Goal: Task Accomplishment & Management: Use online tool/utility

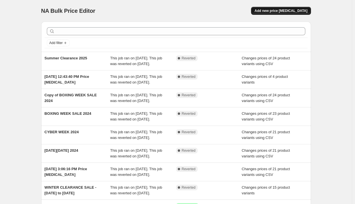
click at [291, 11] on span "Add new price [MEDICAL_DATA]" at bounding box center [281, 11] width 53 height 5
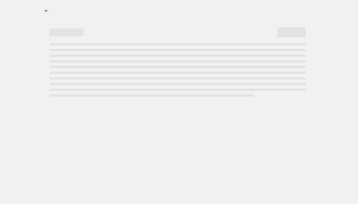
select select "percentage"
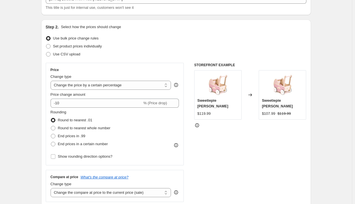
scroll to position [37, 0]
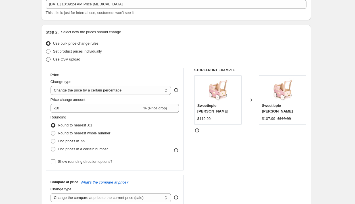
click at [69, 59] on span "Use CSV upload" at bounding box center [66, 59] width 27 height 4
click at [46, 57] on input "Use CSV upload" at bounding box center [46, 57] width 0 height 0
radio input "true"
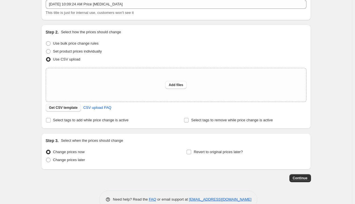
click at [75, 108] on span "Get CSV template" at bounding box center [63, 107] width 29 height 5
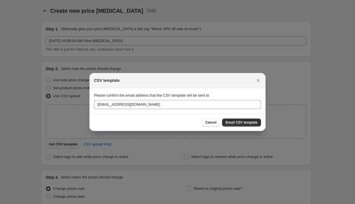
scroll to position [0, 0]
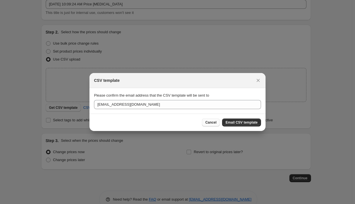
click at [213, 124] on span "Cancel" at bounding box center [210, 122] width 11 height 5
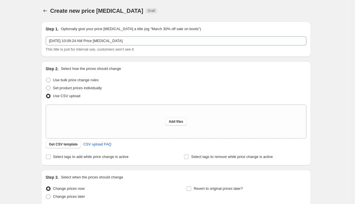
scroll to position [37, 0]
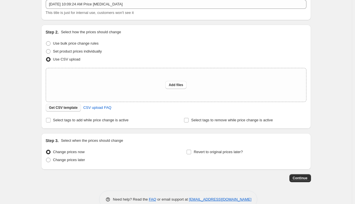
click at [77, 110] on span "Get CSV template" at bounding box center [63, 107] width 29 height 5
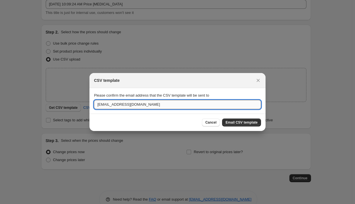
click at [132, 104] on input "[EMAIL_ADDRESS][DOMAIN_NAME]" at bounding box center [177, 104] width 167 height 9
click at [104, 104] on input "[EMAIL_ADDRESS][DOMAIN_NAME]" at bounding box center [177, 104] width 167 height 9
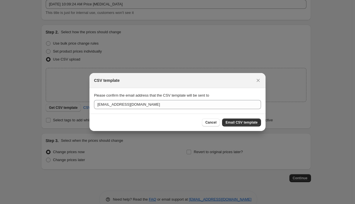
click at [249, 89] on section "Please confirm the email address that the CSV template will be sent to [EMAIL_A…" at bounding box center [177, 101] width 176 height 26
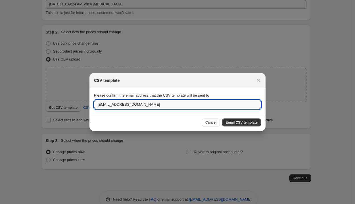
click at [176, 109] on input "[EMAIL_ADDRESS][DOMAIN_NAME]" at bounding box center [177, 104] width 167 height 9
type input "[EMAIL_ADDRESS][DOMAIN_NAME]"
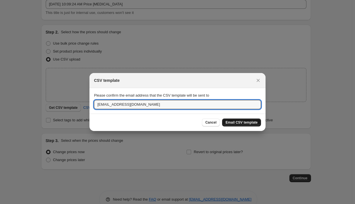
click at [236, 123] on span "Email CSV template" at bounding box center [242, 122] width 32 height 5
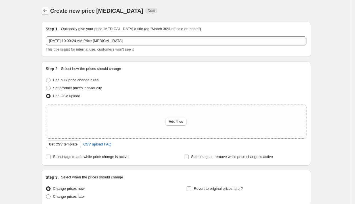
click at [46, 13] on icon "Price change jobs" at bounding box center [45, 11] width 6 height 6
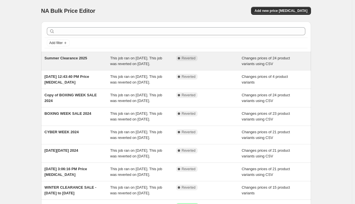
click at [132, 60] on span "This job ran on [DATE]. This job was reverted on [DATE]." at bounding box center [136, 61] width 52 height 10
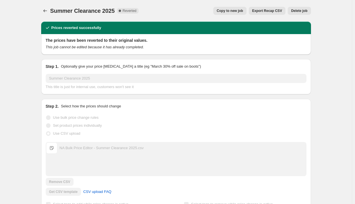
click at [276, 11] on span "Export Recap CSV" at bounding box center [267, 11] width 30 height 5
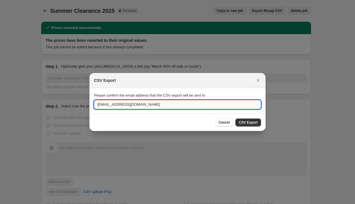
click at [157, 107] on input "[EMAIL_ADDRESS][DOMAIN_NAME]" at bounding box center [177, 104] width 167 height 9
type input "[EMAIL_ADDRESS][DOMAIN_NAME]"
click at [250, 124] on span "CSV Export" at bounding box center [248, 122] width 19 height 5
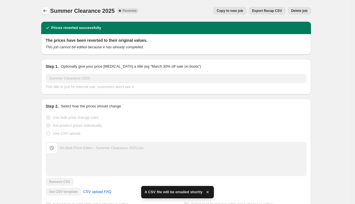
click at [47, 11] on icon "Price change jobs" at bounding box center [45, 10] width 4 height 3
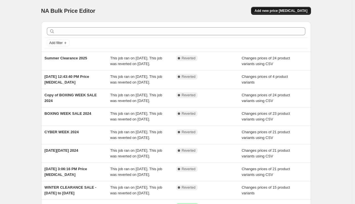
click at [271, 11] on span "Add new price [MEDICAL_DATA]" at bounding box center [281, 11] width 53 height 5
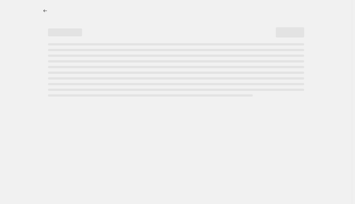
select select "percentage"
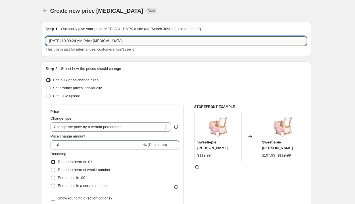
click at [170, 40] on input "[DATE] 10:09:24 AM Price [MEDICAL_DATA]" at bounding box center [176, 40] width 261 height 9
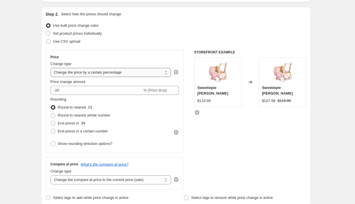
scroll to position [55, 0]
type input "Back to School Sale 2025"
click at [89, 61] on div "Change type" at bounding box center [111, 64] width 121 height 6
click at [62, 40] on span "Use CSV upload" at bounding box center [66, 41] width 27 height 4
click at [46, 39] on input "Use CSV upload" at bounding box center [46, 39] width 0 height 0
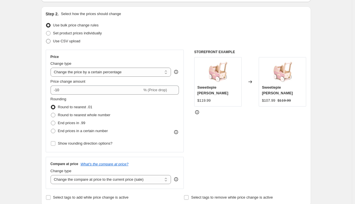
radio input "true"
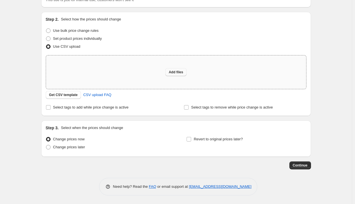
click at [173, 76] on button "Add files" at bounding box center [175, 72] width 21 height 8
type input "C:\fakepath\csv_template_user_20044.csv"
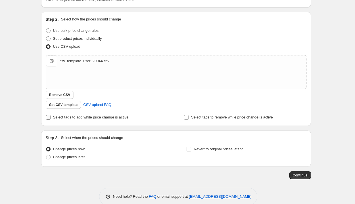
click at [90, 116] on span "Select tags to add while price change is active" at bounding box center [91, 117] width 76 height 4
click at [51, 116] on input "Select tags to add while price change is active" at bounding box center [48, 117] width 5 height 5
checkbox input "true"
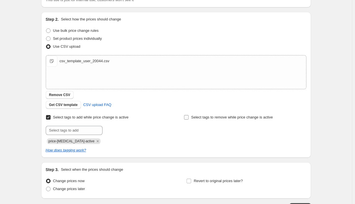
click at [189, 118] on input "Select tags to remove while price change is active" at bounding box center [186, 117] width 5 height 5
checkbox input "true"
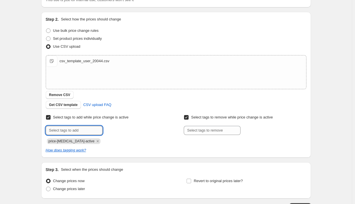
click at [89, 128] on input "text" at bounding box center [74, 130] width 57 height 9
click at [88, 130] on input "text" at bounding box center [74, 130] width 57 height 9
type input "S"
type input "B"
click at [50, 117] on input "Select tags to add while price change is active" at bounding box center [48, 117] width 5 height 5
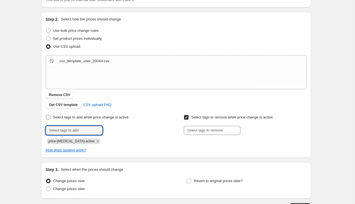
checkbox input "false"
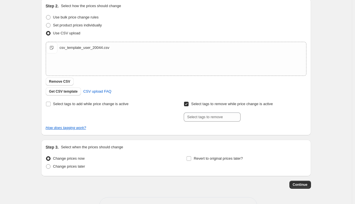
scroll to position [64, 0]
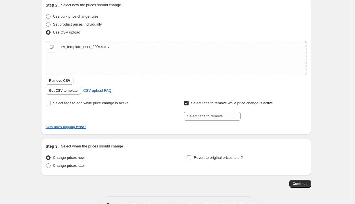
click at [188, 102] on input "Select tags to remove while price change is active" at bounding box center [186, 103] width 5 height 5
checkbox input "false"
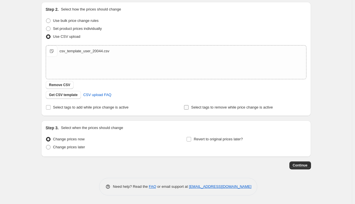
scroll to position [59, 0]
click at [191, 140] on input "Revert to original prices later?" at bounding box center [189, 139] width 5 height 5
checkbox input "true"
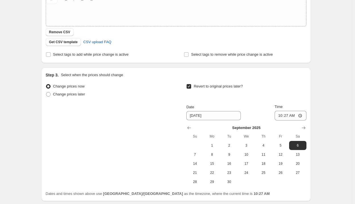
scroll to position [116, 0]
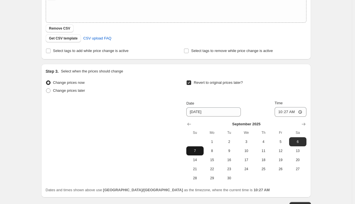
click at [200, 154] on button "7" at bounding box center [194, 150] width 17 height 9
type input "[DATE]"
click at [166, 156] on div "Change prices now Change prices later Revert to original prices later? Date [DA…" at bounding box center [176, 131] width 261 height 104
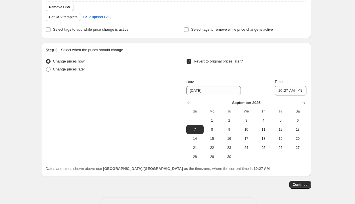
scroll to position [157, 0]
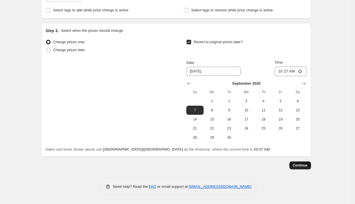
click at [302, 167] on span "Continue" at bounding box center [300, 165] width 15 height 5
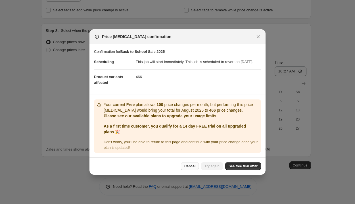
click at [195, 168] on span "Cancel" at bounding box center [189, 166] width 11 height 5
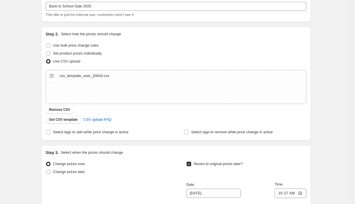
scroll to position [35, 0]
click at [68, 111] on span "Remove CSV" at bounding box center [59, 109] width 21 height 5
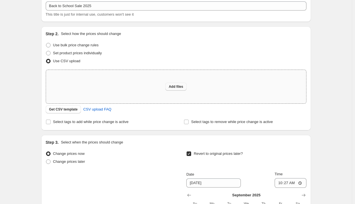
click at [183, 88] on span "Add files" at bounding box center [176, 86] width 14 height 5
type input "C:\fakepath\csv_template_user_20044.csv"
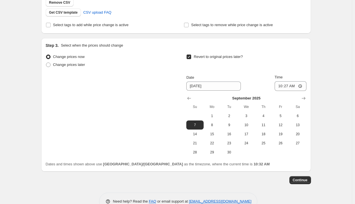
scroll to position [157, 0]
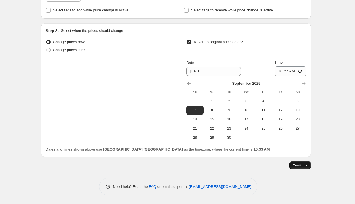
click at [297, 166] on span "Continue" at bounding box center [300, 165] width 15 height 5
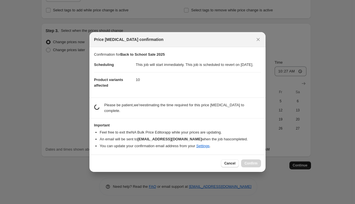
scroll to position [0, 0]
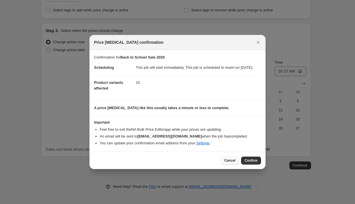
click at [232, 163] on span "Cancel" at bounding box center [229, 160] width 11 height 5
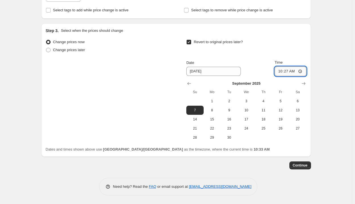
click at [301, 69] on input "10:27" at bounding box center [291, 71] width 32 height 10
type input "23:59"
click at [334, 126] on div "Create new price [MEDICAL_DATA]. This page is ready Create new price [MEDICAL_D…" at bounding box center [176, 23] width 352 height 360
click at [304, 166] on span "Continue" at bounding box center [300, 165] width 15 height 5
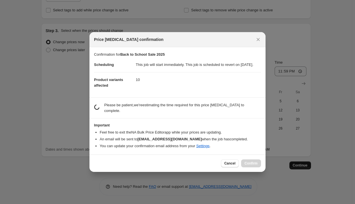
scroll to position [0, 0]
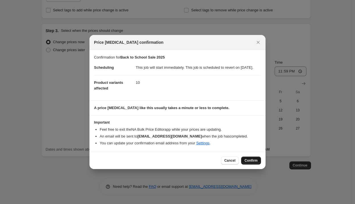
click at [253, 163] on span "Confirm" at bounding box center [251, 160] width 13 height 5
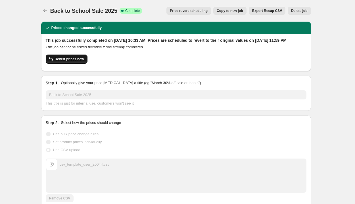
click at [80, 64] on button "Revert prices now" at bounding box center [67, 59] width 42 height 9
checkbox input "false"
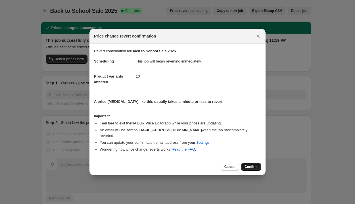
click at [252, 164] on span "Confirm" at bounding box center [251, 166] width 13 height 5
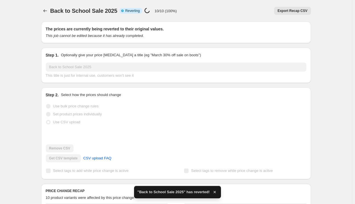
checkbox input "true"
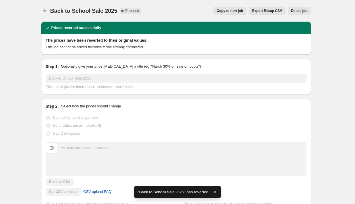
click at [239, 12] on span "Copy to new job" at bounding box center [230, 11] width 26 height 5
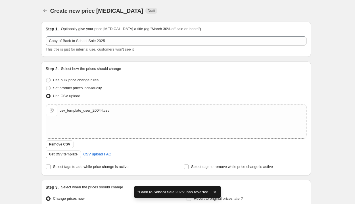
scroll to position [59, 0]
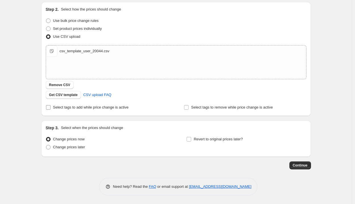
click at [106, 107] on span "Select tags to add while price change is active" at bounding box center [91, 107] width 76 height 4
click at [51, 107] on input "Select tags to add while price change is active" at bounding box center [48, 107] width 5 height 5
checkbox input "true"
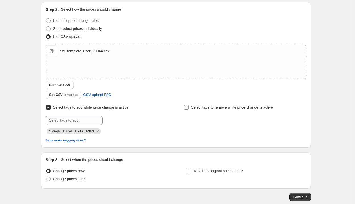
click at [187, 106] on input "Select tags to remove while price change is active" at bounding box center [186, 107] width 5 height 5
checkbox input "true"
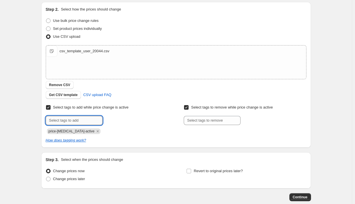
click at [74, 119] on input "text" at bounding box center [74, 120] width 57 height 9
type input "backtoschool2025"
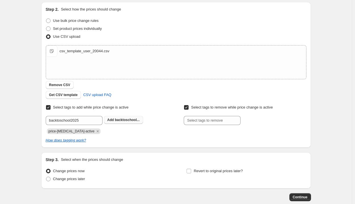
click at [117, 121] on span "backtoschool..." at bounding box center [127, 120] width 25 height 4
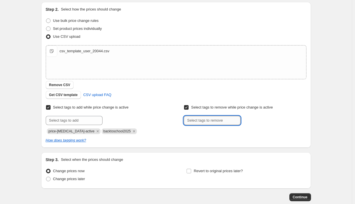
click at [207, 122] on input "text" at bounding box center [212, 120] width 57 height 9
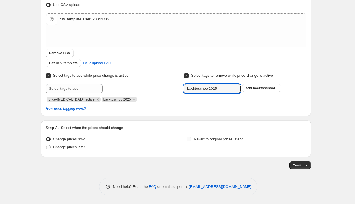
type input "backtoschool2025"
click at [191, 139] on input "Revert to original prices later?" at bounding box center [189, 139] width 5 height 5
checkbox input "true"
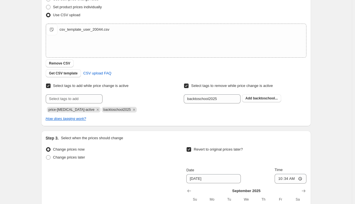
scroll to position [80, 0]
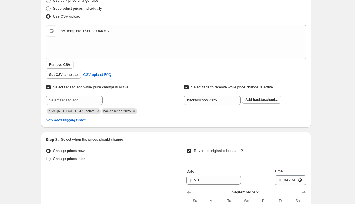
click at [187, 89] on input "Select tags to remove while price change is active" at bounding box center [186, 87] width 5 height 5
checkbox input "false"
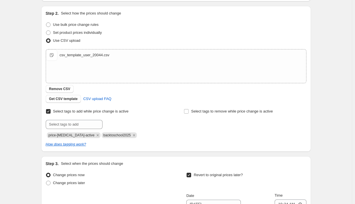
scroll to position [50, 0]
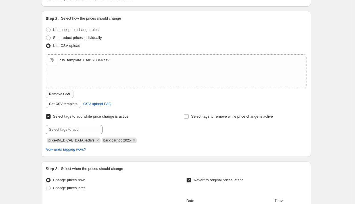
click at [69, 95] on span "Remove CSV" at bounding box center [59, 94] width 21 height 5
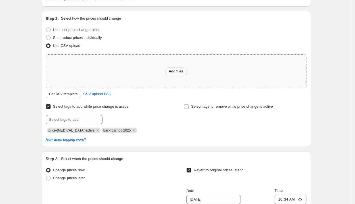
click at [173, 68] on button "Add files" at bounding box center [175, 71] width 21 height 8
type input "C:\fakepath\csv_template_user_20044.csv"
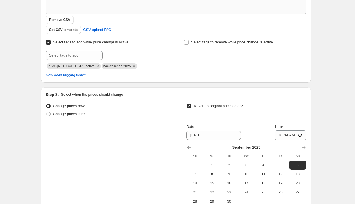
scroll to position [188, 0]
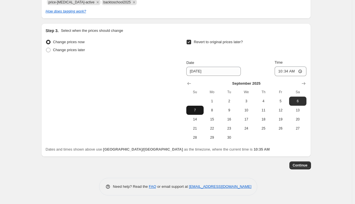
click at [197, 111] on span "7" at bounding box center [195, 110] width 12 height 5
type input "[DATE]"
click at [64, 50] on span "Change prices later" at bounding box center [69, 50] width 32 height 4
click at [46, 48] on input "Change prices later" at bounding box center [46, 48] width 0 height 0
radio input "true"
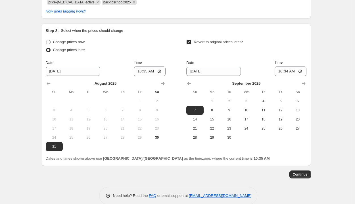
click at [63, 44] on span "Change prices now" at bounding box center [69, 42] width 32 height 4
click at [46, 40] on input "Change prices now" at bounding box center [46, 40] width 0 height 0
radio input "true"
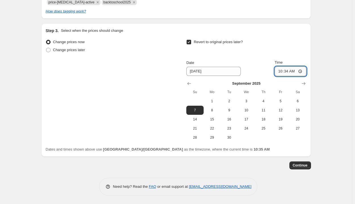
click at [288, 71] on input "10:34" at bounding box center [291, 71] width 32 height 10
click at [279, 71] on input "10:34" at bounding box center [291, 71] width 32 height 10
click at [283, 73] on input "10:34" at bounding box center [291, 71] width 32 height 10
click at [301, 72] on input "10:34" at bounding box center [291, 71] width 32 height 10
type input "23:59"
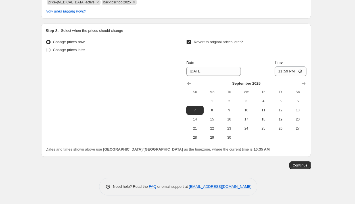
click at [337, 128] on div "Create new price [MEDICAL_DATA]. This page is ready Create new price [MEDICAL_D…" at bounding box center [176, 8] width 352 height 392
click at [307, 165] on span "Continue" at bounding box center [300, 165] width 15 height 5
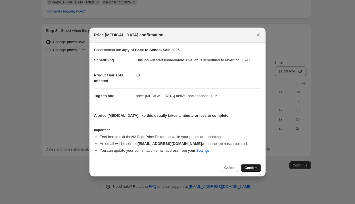
click at [254, 170] on span "Confirm" at bounding box center [251, 168] width 13 height 5
